Goal: Task Accomplishment & Management: Manage account settings

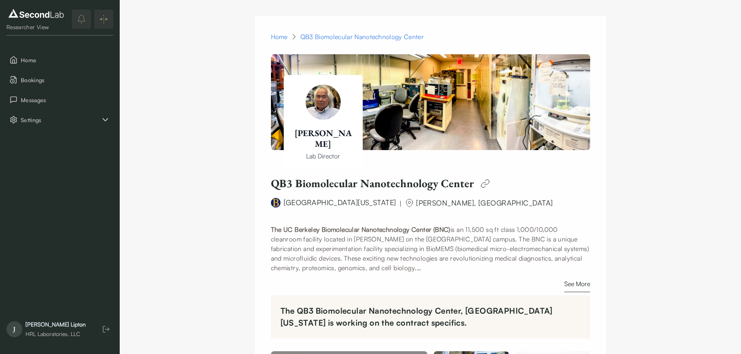
click at [54, 323] on div "Jason Lipton" at bounding box center [56, 324] width 60 height 8
click at [117, 109] on div "Researcher View Home Bookings Messages Settings J Jason Lipton HRL Laboratories…" at bounding box center [60, 177] width 120 height 354
click at [107, 115] on icon "Settings" at bounding box center [106, 120] width 10 height 10
click at [60, 141] on button "Company" at bounding box center [59, 139] width 107 height 17
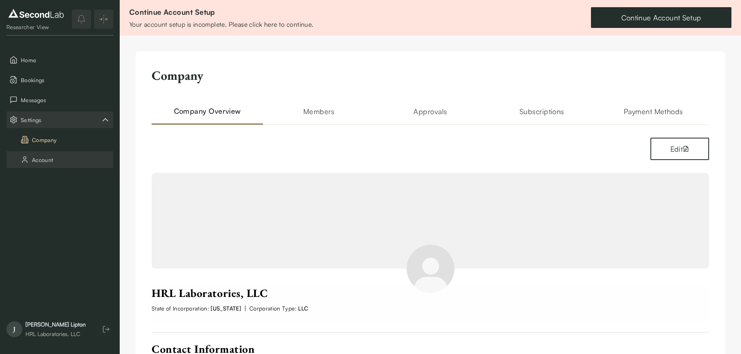
click at [54, 164] on button "Account" at bounding box center [59, 159] width 107 height 17
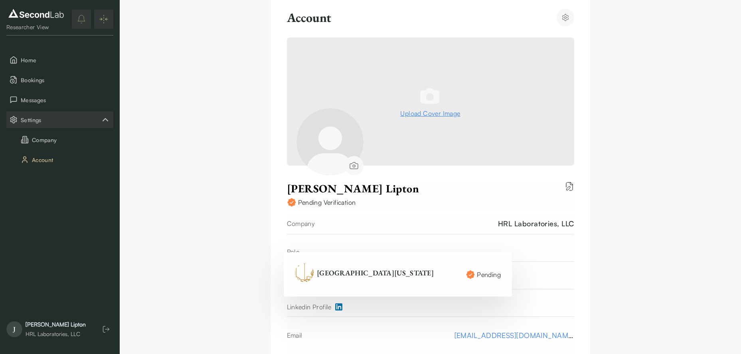
scroll to position [147, 0]
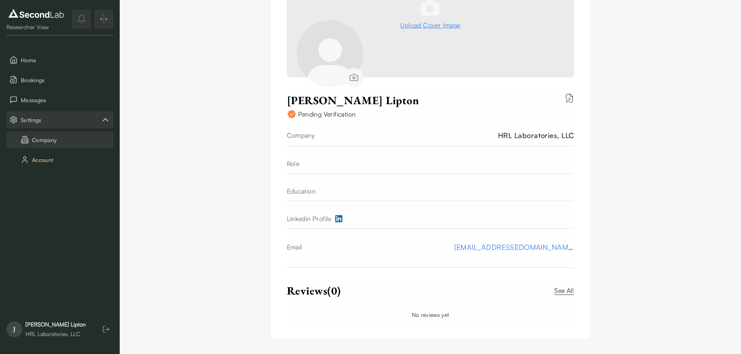
click at [50, 144] on button "Company" at bounding box center [59, 139] width 107 height 17
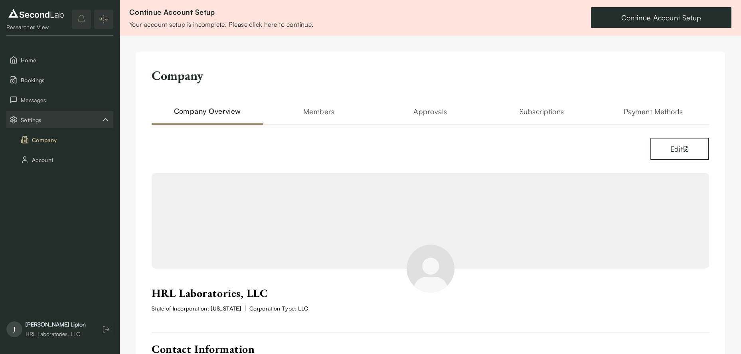
click at [316, 119] on h2 "Members" at bounding box center [318, 115] width 111 height 19
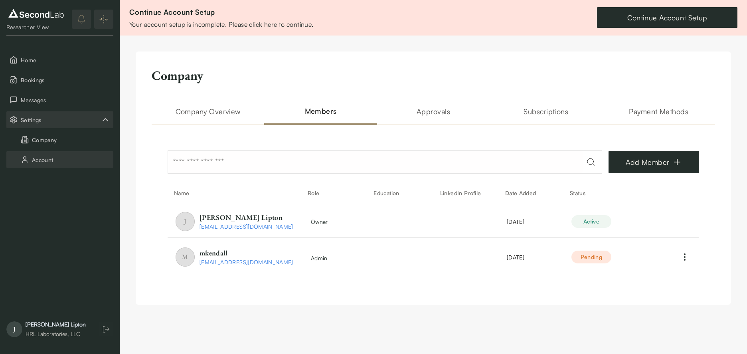
click at [65, 160] on button "Account" at bounding box center [59, 159] width 107 height 17
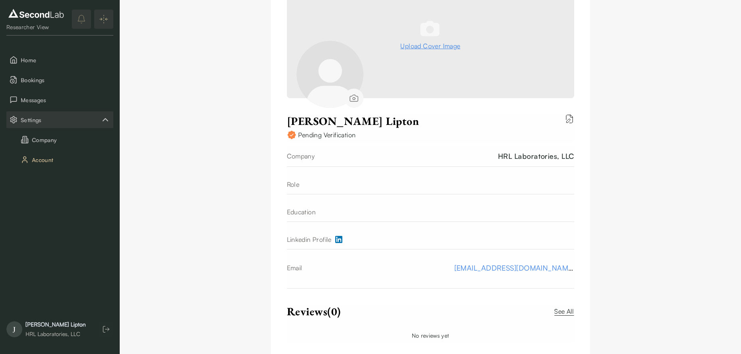
scroll to position [147, 0]
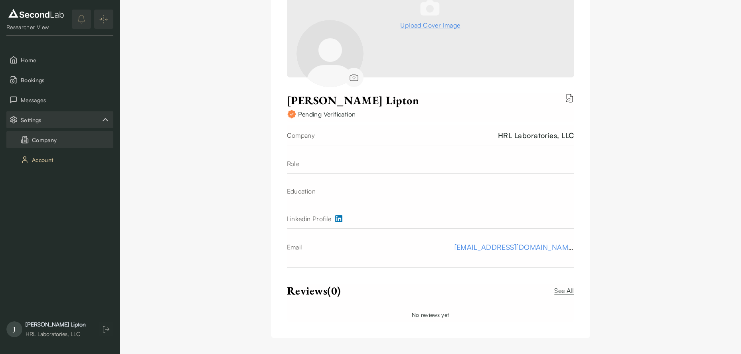
click at [36, 139] on button "Company" at bounding box center [59, 139] width 107 height 17
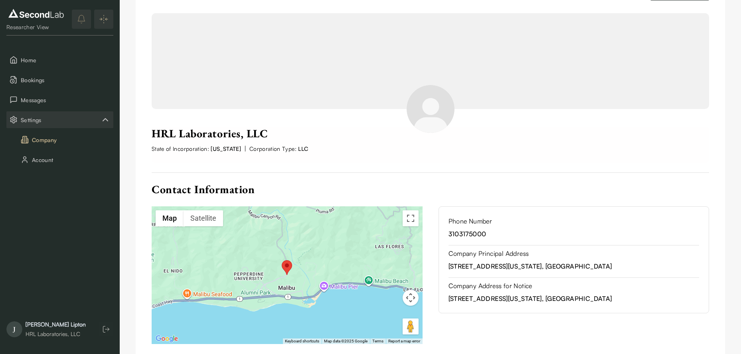
scroll to position [182, 0]
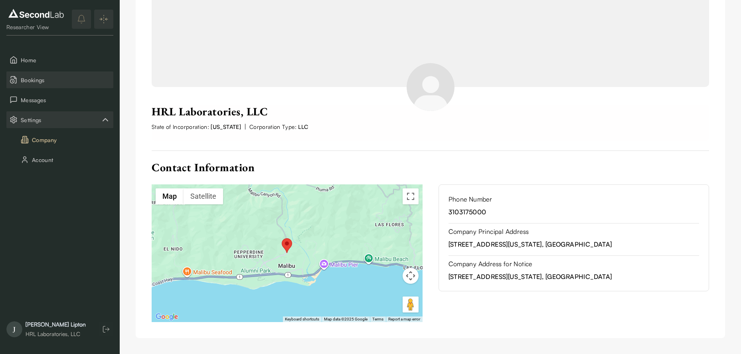
click at [62, 71] on button "Bookings" at bounding box center [59, 79] width 107 height 17
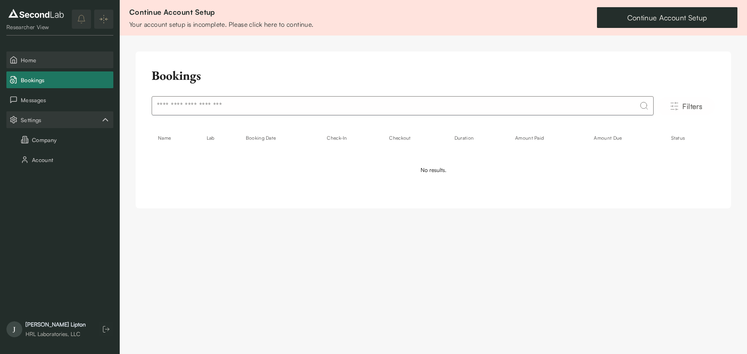
click at [77, 66] on button "Home" at bounding box center [59, 59] width 107 height 17
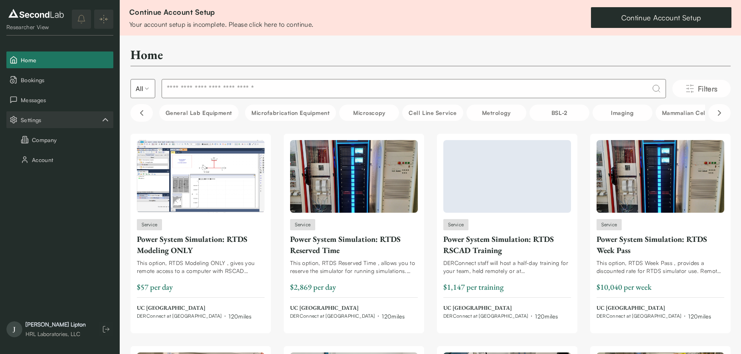
click at [41, 329] on div "Jason Lipton HRL Laboratories, LLC" at bounding box center [56, 329] width 60 height 18
click at [50, 81] on span "Bookings" at bounding box center [65, 80] width 89 height 8
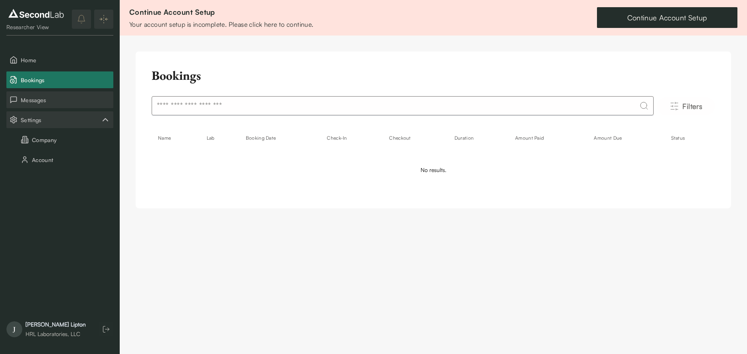
click at [54, 103] on span "Messages" at bounding box center [65, 100] width 89 height 8
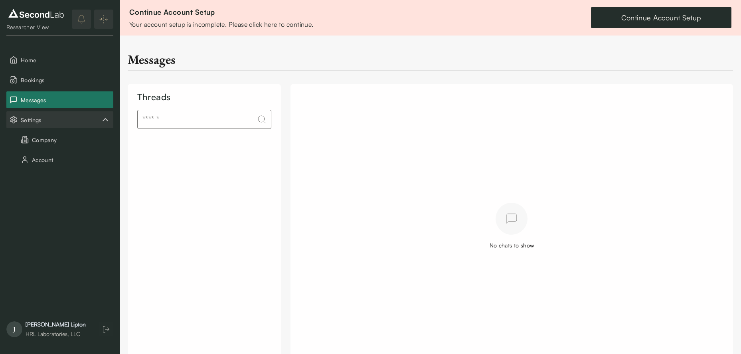
click at [56, 118] on span "Settings" at bounding box center [61, 120] width 80 height 8
click at [50, 138] on button "Company" at bounding box center [59, 139] width 107 height 17
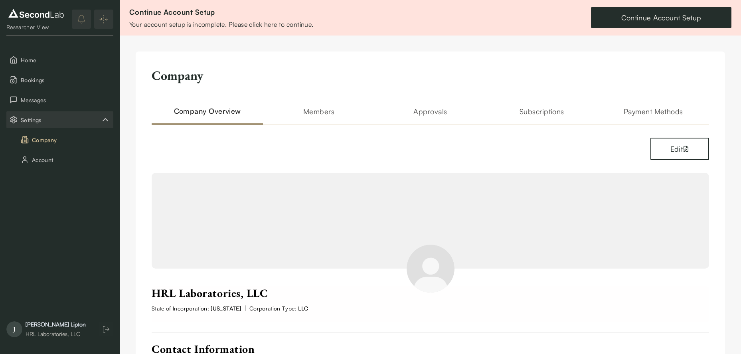
click at [335, 109] on h2 "Members" at bounding box center [318, 115] width 111 height 19
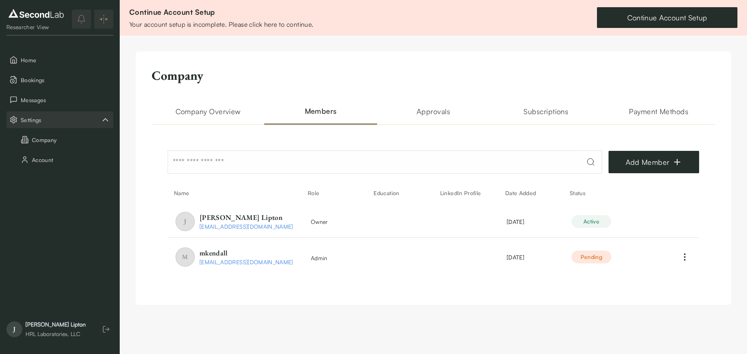
click at [430, 109] on h2 "Approvals" at bounding box center [433, 115] width 113 height 19
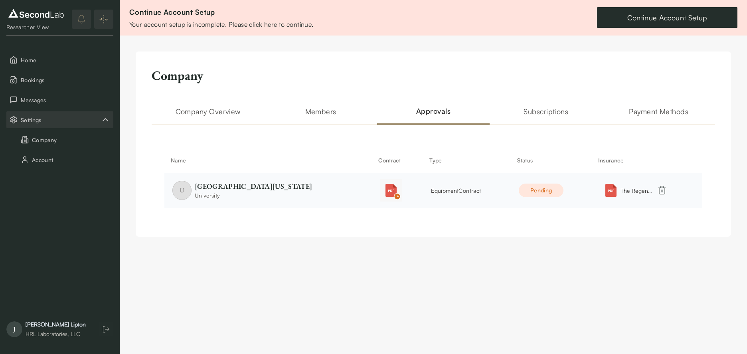
click at [385, 190] on img "button" at bounding box center [391, 190] width 13 height 13
click at [384, 184] on button "button" at bounding box center [391, 190] width 22 height 22
click at [396, 189] on td at bounding box center [397, 190] width 51 height 35
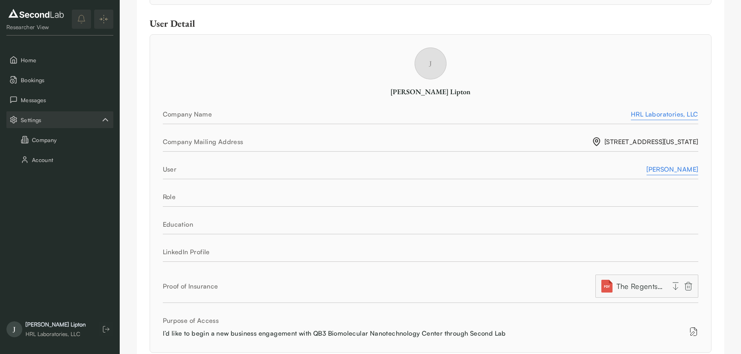
scroll to position [319, 0]
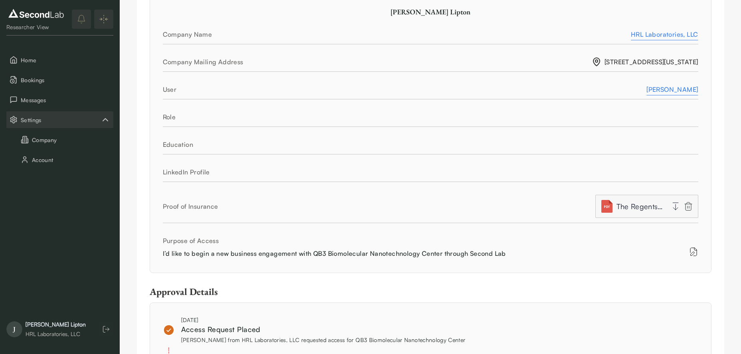
click at [608, 216] on button "The Regents of the University of_.pdf" at bounding box center [646, 206] width 103 height 23
click at [642, 205] on span "The Regents of the University of_.pdf" at bounding box center [640, 206] width 48 height 11
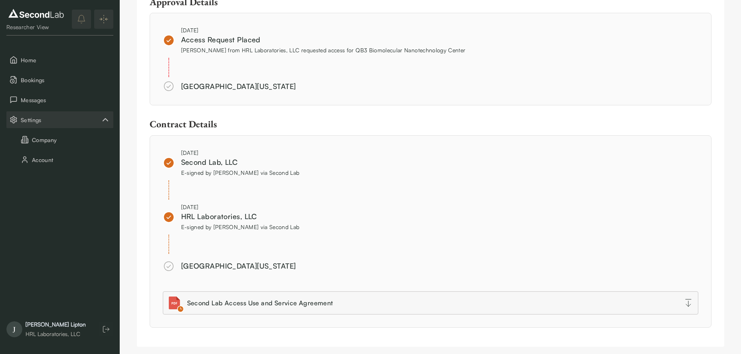
scroll to position [618, 0]
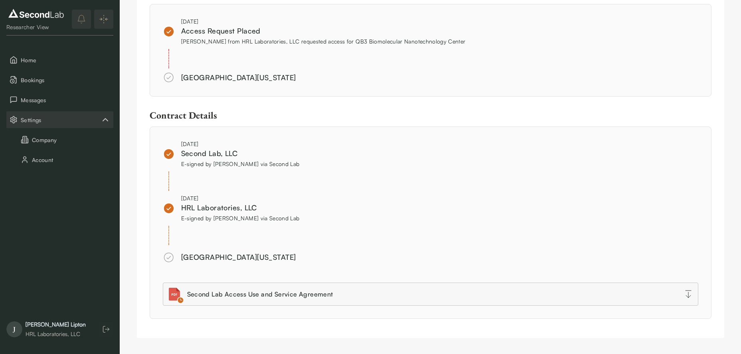
click at [355, 280] on div "Aug 4, 2025 Second Lab, LLC E-signed by Aaron Sokol via Second Lab Aug 4, 2025 …" at bounding box center [430, 223] width 535 height 166
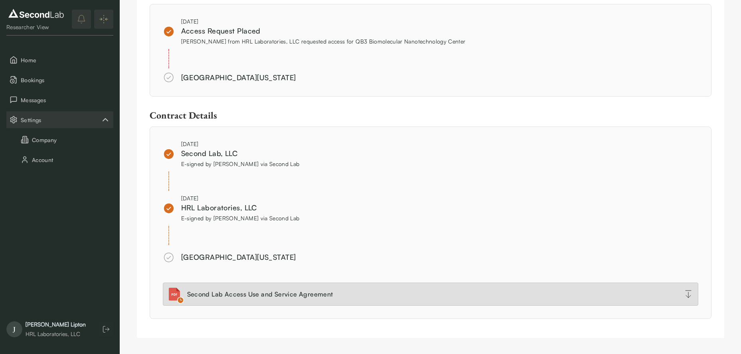
click at [353, 283] on link "Second Lab Access Use and Service Agreement" at bounding box center [430, 294] width 535 height 23
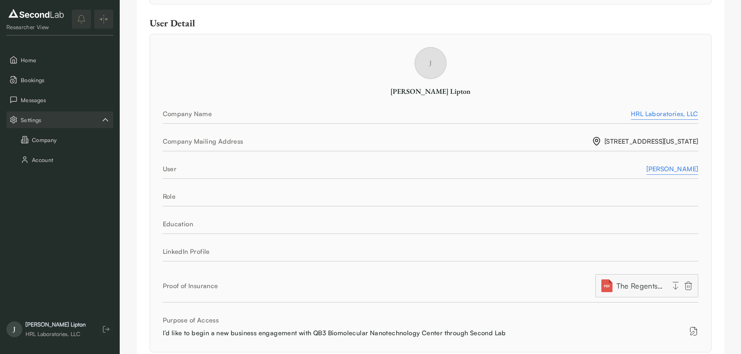
scroll to position [0, 0]
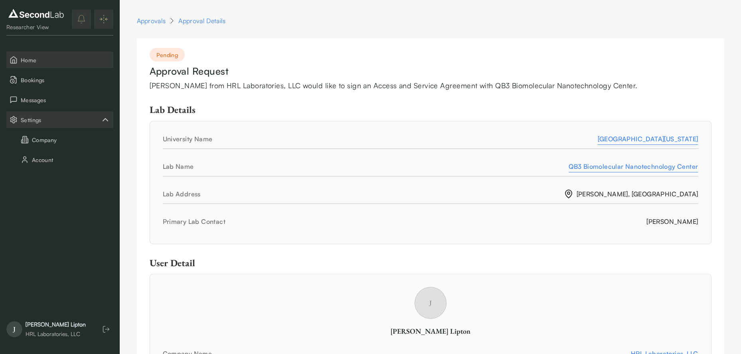
click at [90, 63] on span "Home" at bounding box center [65, 60] width 89 height 8
